Goal: Task Accomplishment & Management: Use online tool/utility

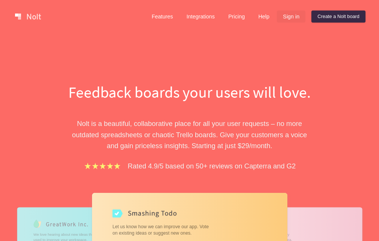
click at [291, 19] on link "Sign in" at bounding box center [291, 17] width 29 height 12
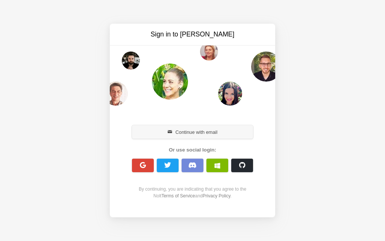
click at [183, 133] on button "Continue with email" at bounding box center [192, 132] width 121 height 14
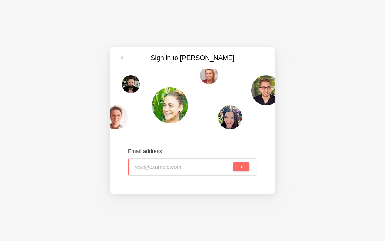
type input "[EMAIL_ADDRESS][DOMAIN_NAME]"
click at [237, 171] on button "submit" at bounding box center [241, 166] width 16 height 9
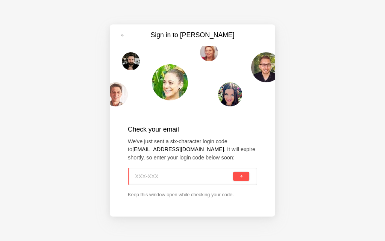
paste input "4QA-BY5"
type input "4QA-BY5"
click at [237, 173] on button "submit" at bounding box center [241, 176] width 16 height 9
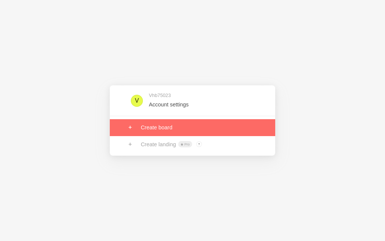
click at [155, 131] on link at bounding box center [192, 127] width 165 height 17
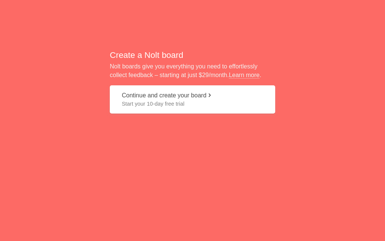
click at [155, 92] on button "Continue and create your board Start your 10-day free trial" at bounding box center [192, 99] width 165 height 28
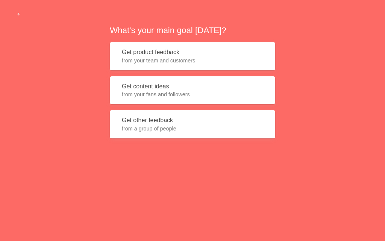
click at [155, 92] on span "from your fans and followers" at bounding box center [192, 95] width 141 height 8
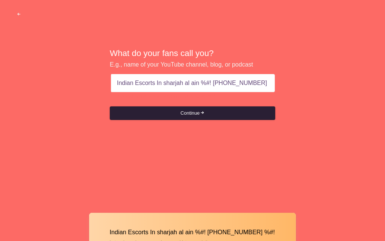
click at [182, 114] on button "Continue" at bounding box center [192, 113] width 165 height 14
click at [182, 115] on button "Continue" at bounding box center [192, 113] width 165 height 14
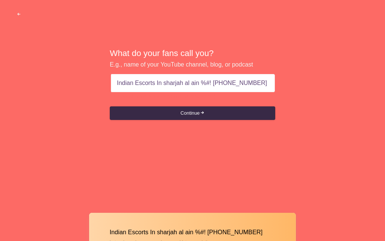
type input "Indian Escorts In sharjah al ain %#! +971569636398"
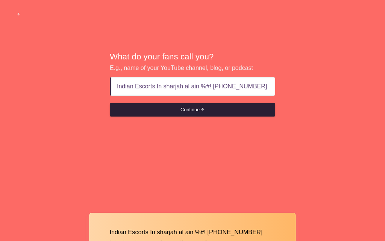
click at [187, 105] on button "Continue" at bounding box center [192, 110] width 165 height 14
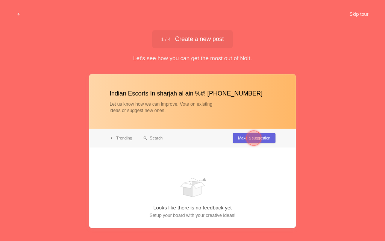
click at [357, 9] on button "Skip tour" at bounding box center [358, 15] width 37 height 14
